Goal: Task Accomplishment & Management: Manage account settings

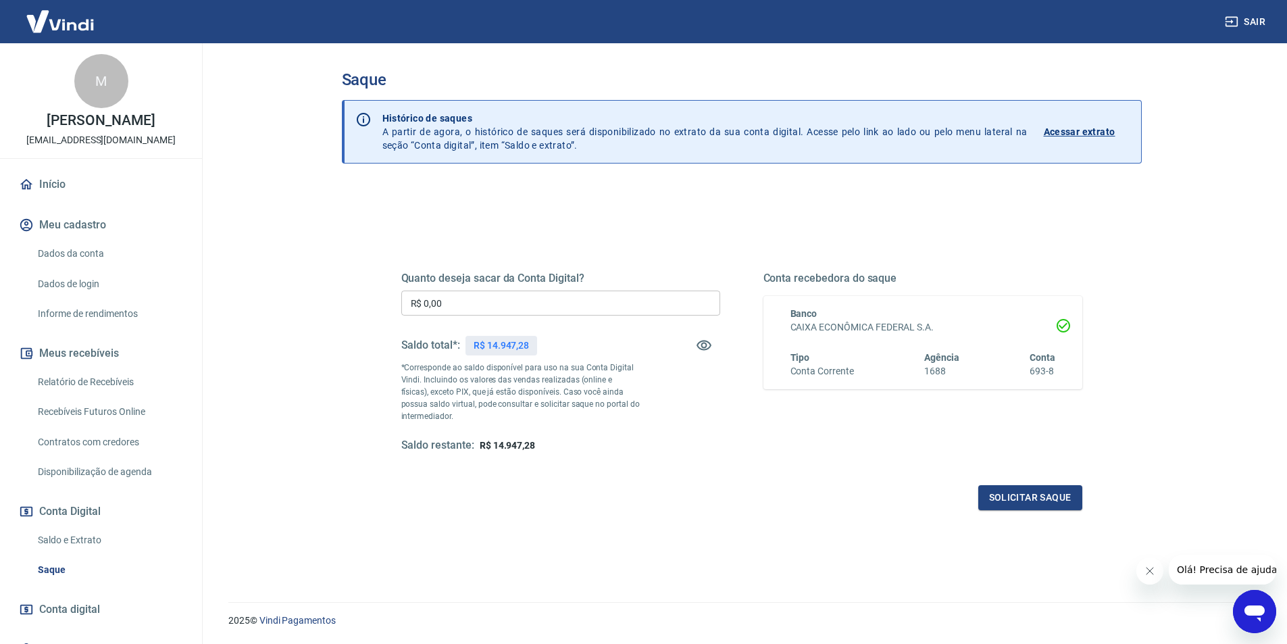
click at [488, 299] on input "R$ 0,00" at bounding box center [560, 303] width 319 height 25
type input "R$ 14.947,28"
click at [1016, 494] on button "Solicitar saque" at bounding box center [1031, 497] width 104 height 25
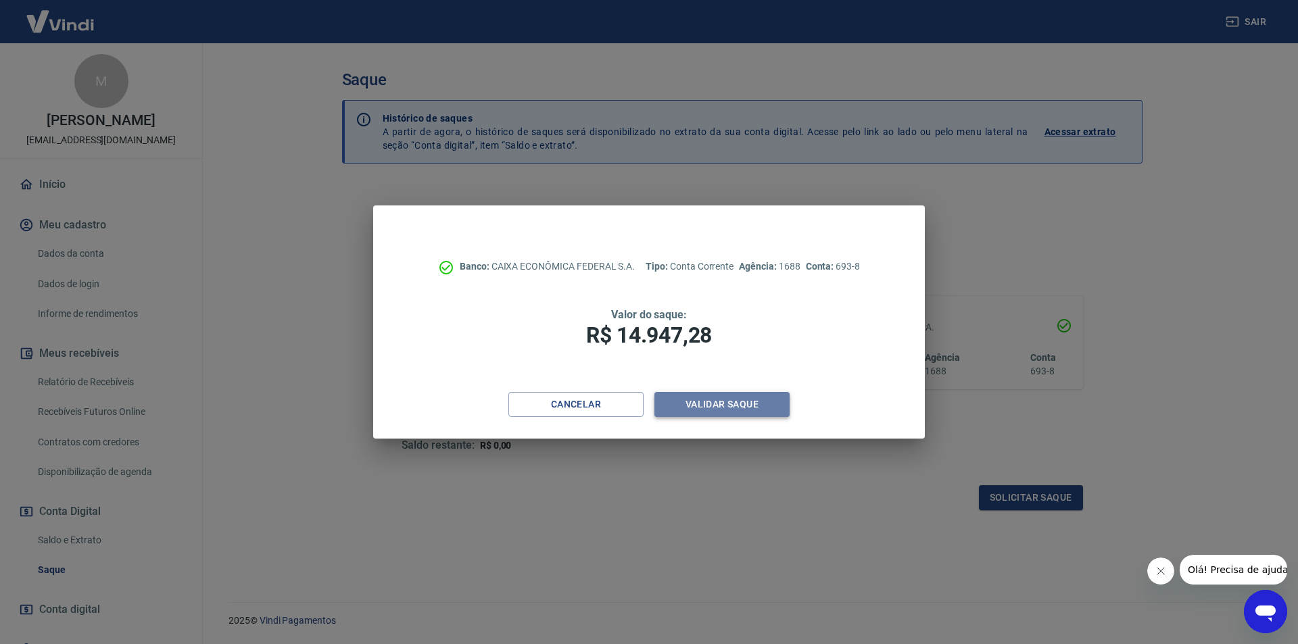
click at [704, 408] on button "Validar saque" at bounding box center [721, 404] width 135 height 25
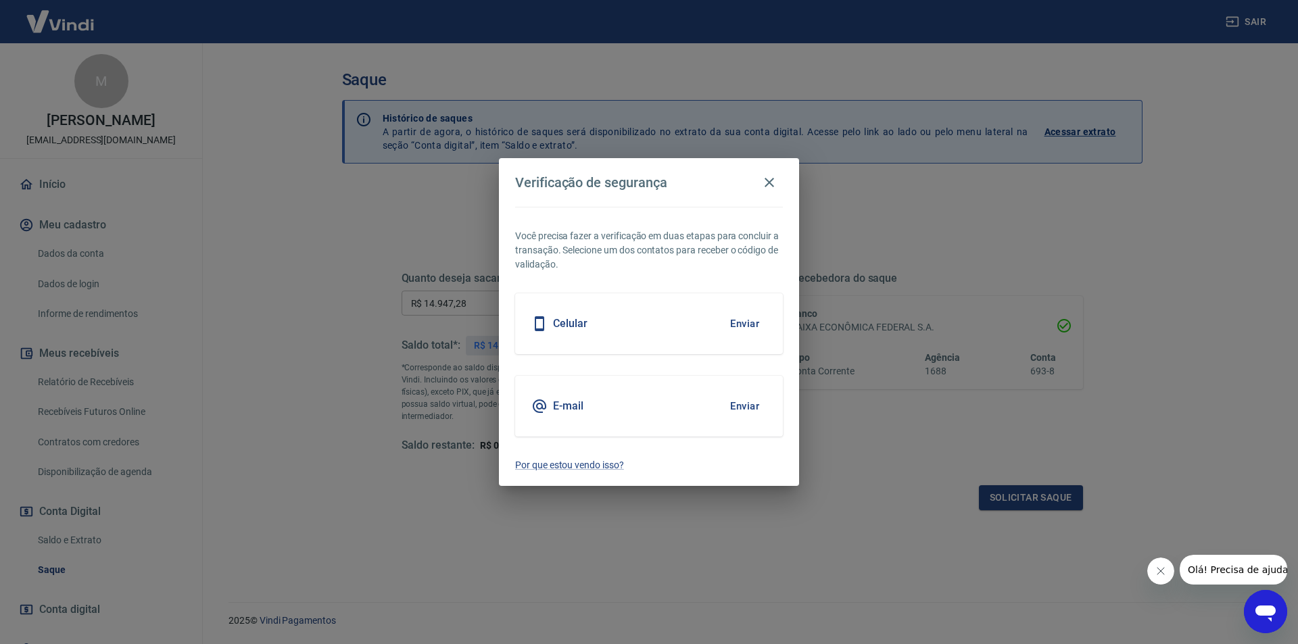
click at [541, 324] on icon at bounding box center [539, 324] width 16 height 16
click at [745, 321] on button "Enviar" at bounding box center [744, 324] width 44 height 28
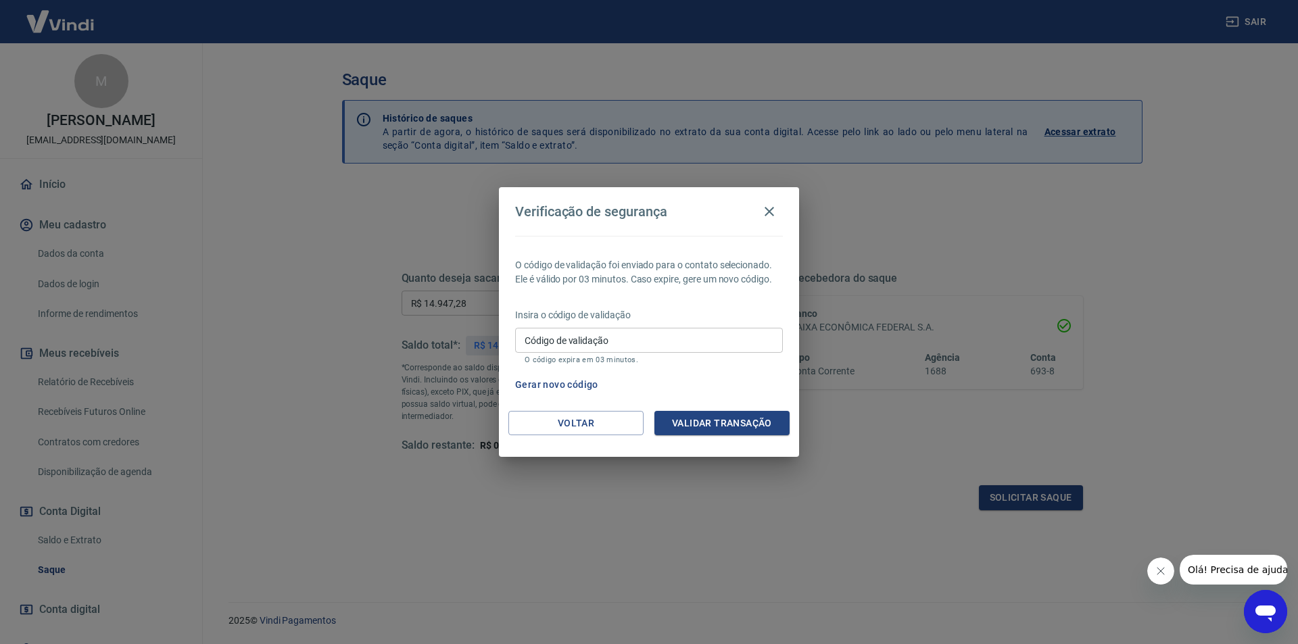
click at [690, 345] on input "Código de validação" at bounding box center [649, 340] width 268 height 25
type input "255652"
click at [717, 425] on button "Validar transação" at bounding box center [721, 423] width 135 height 25
